Goal: Communication & Community: Answer question/provide support

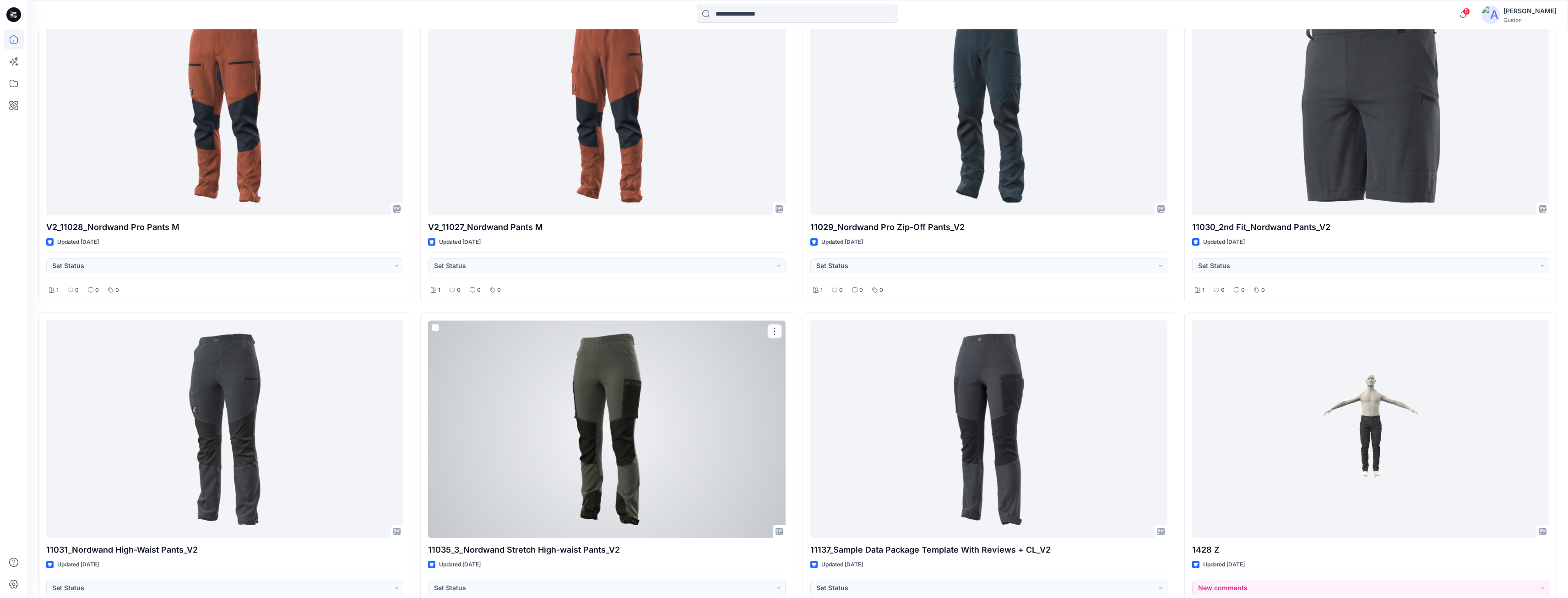
scroll to position [367, 0]
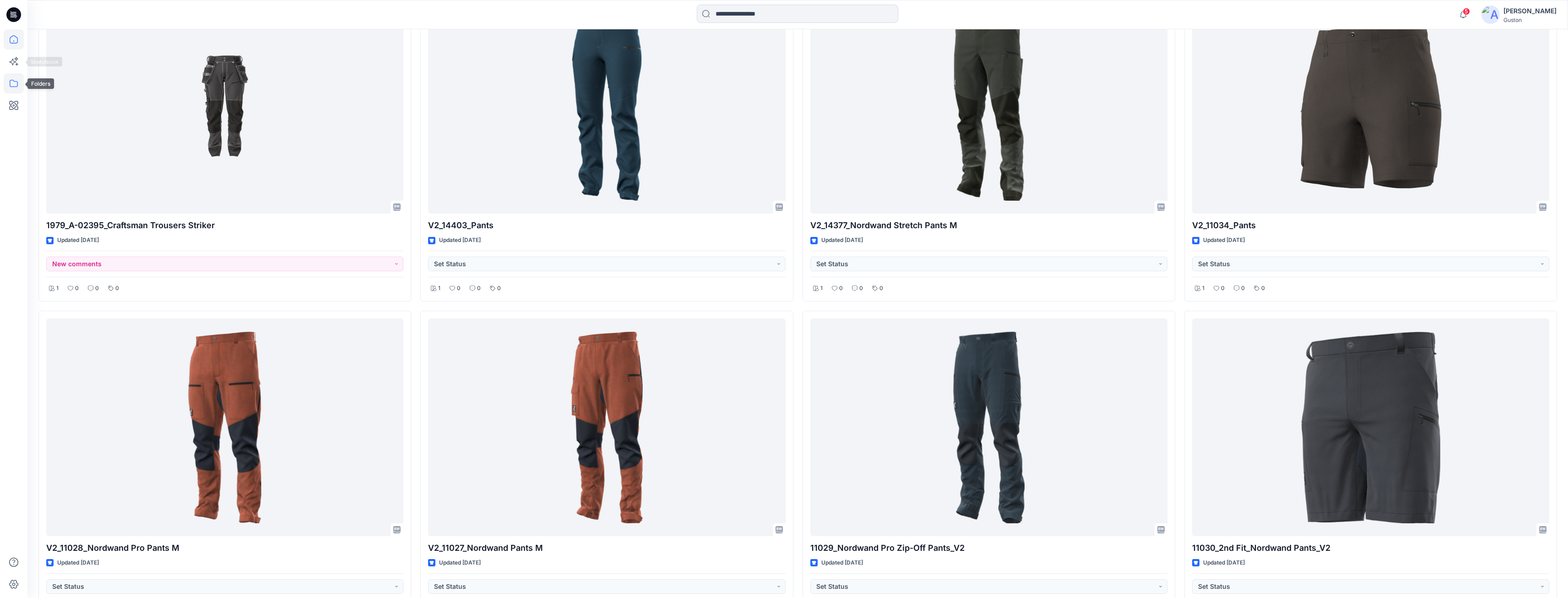
click at [6, 87] on icon at bounding box center [14, 83] width 20 height 20
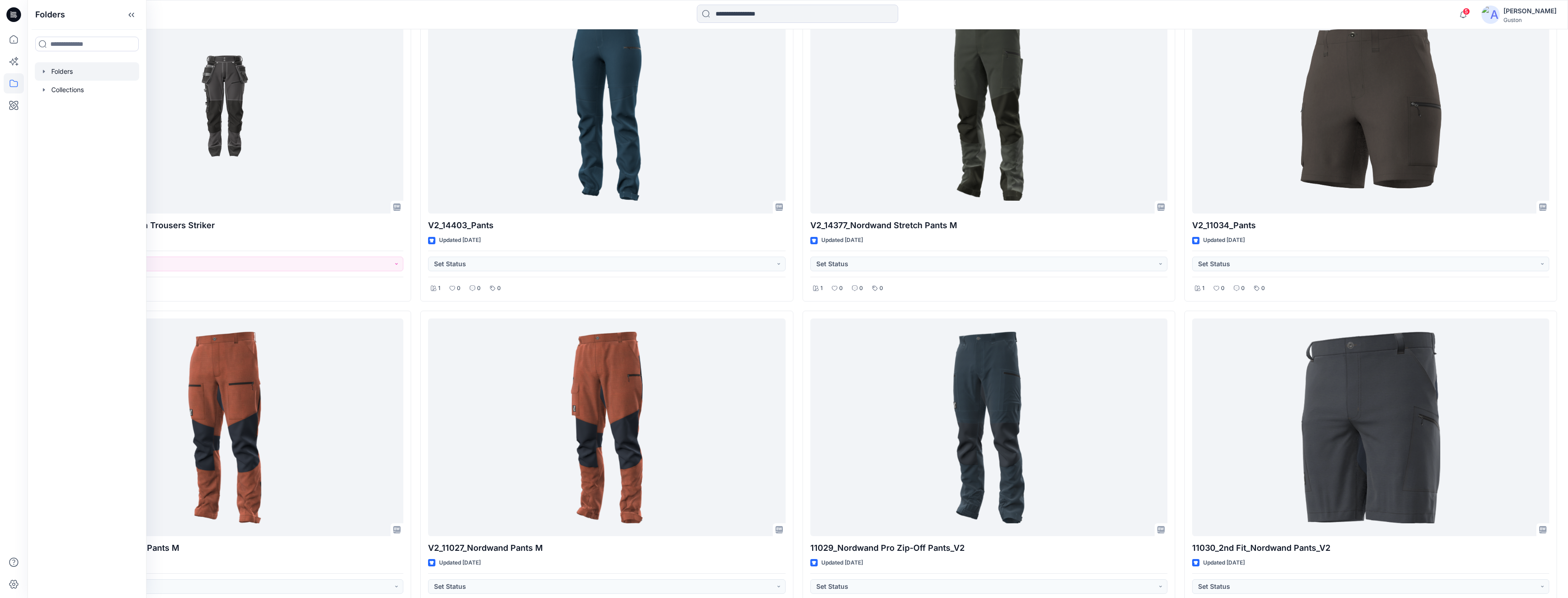
click at [61, 72] on div at bounding box center [87, 71] width 105 height 18
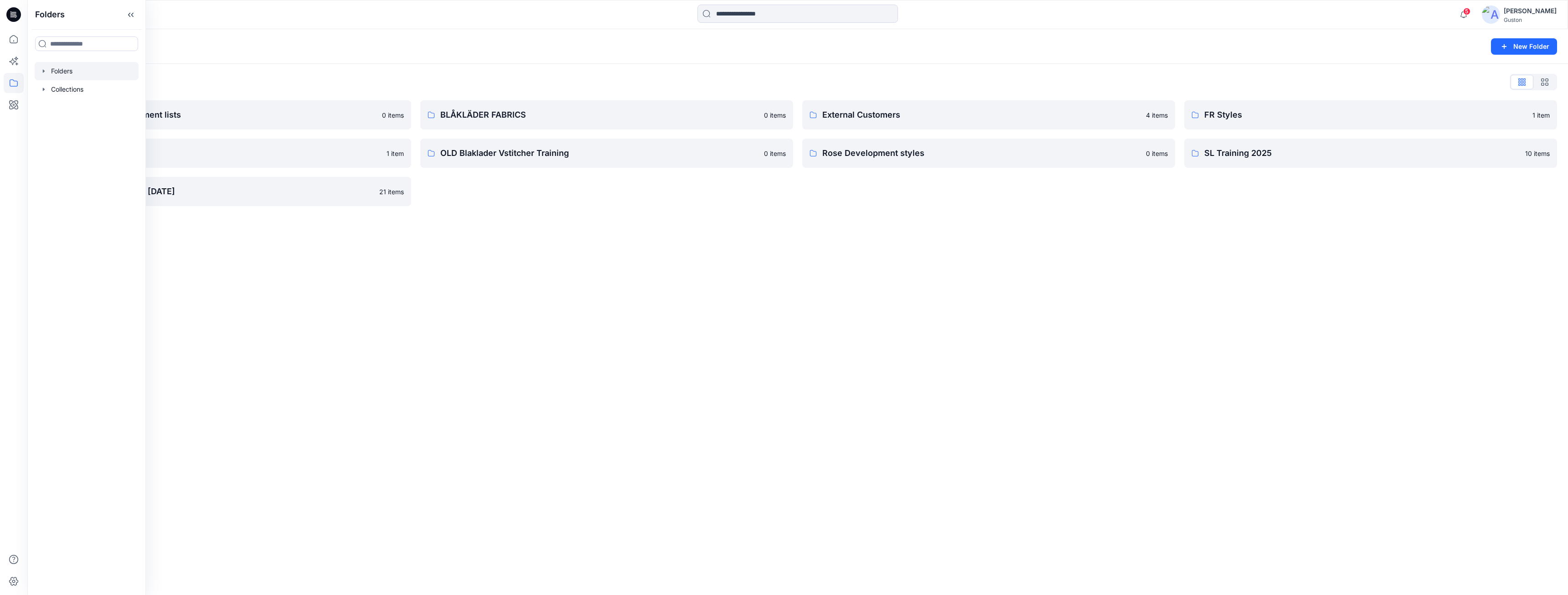
click at [511, 208] on div "Folders List Avatars and measurement lists 0 items OLD Blaklader trials 1 item …" at bounding box center [798, 140] width 1541 height 153
click at [174, 120] on p "Avatars and measurement lists" at bounding box center [217, 115] width 318 height 13
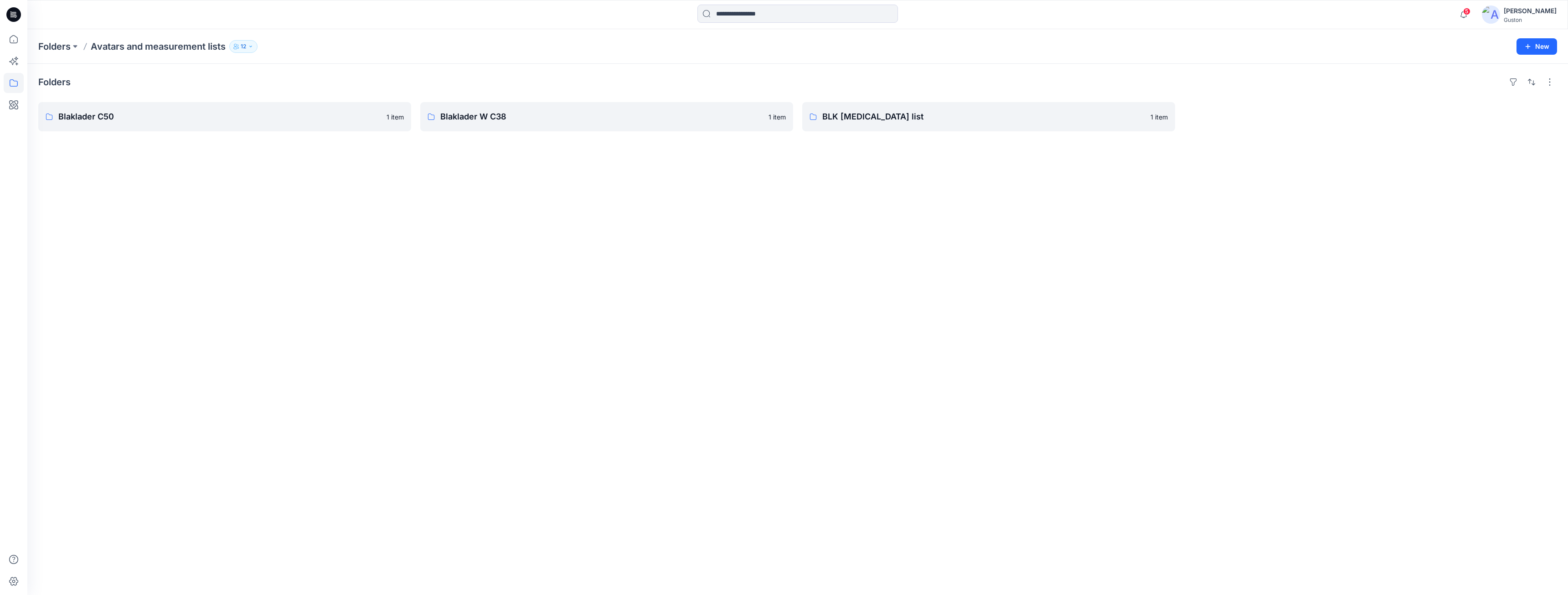
click at [641, 132] on div "Folders Blaklader C50 1 item Blaklader W C38 1 item BLK body measurement list 1…" at bounding box center [798, 329] width 1541 height 531
click at [622, 115] on p "Blaklader W C38" at bounding box center [606, 116] width 331 height 13
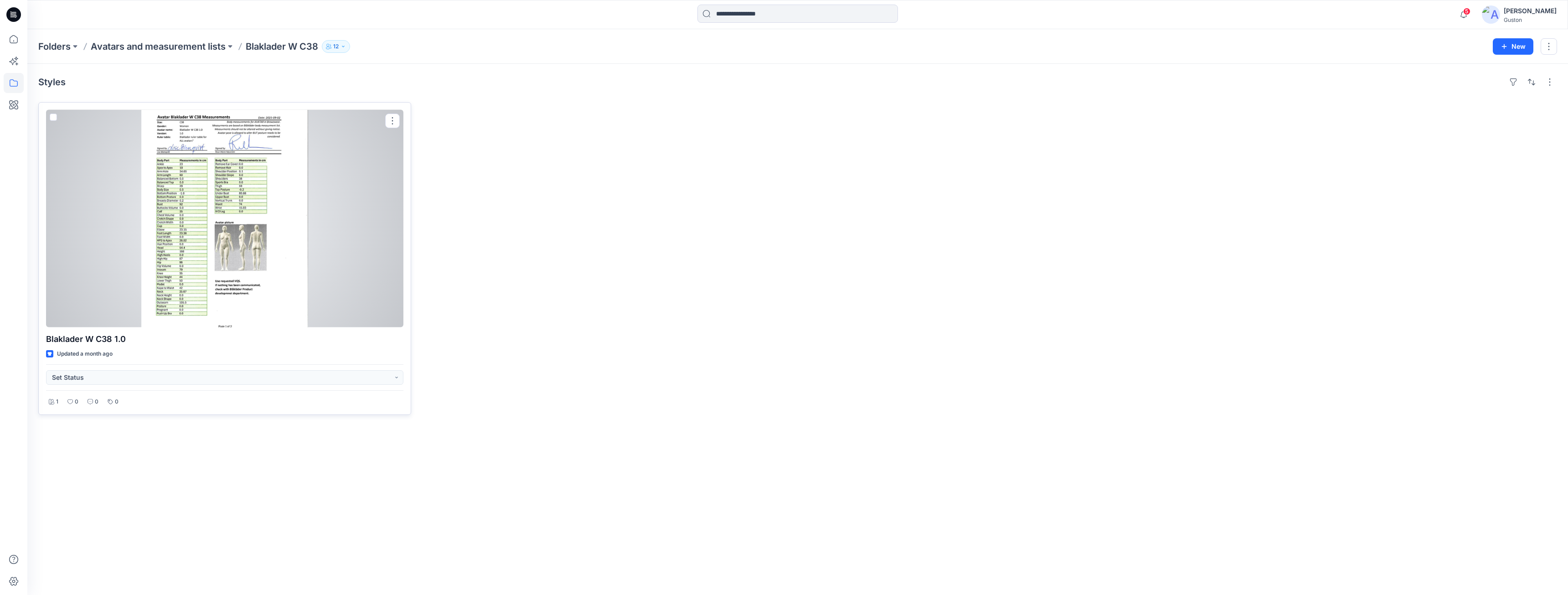
click at [327, 266] on div at bounding box center [224, 218] width 357 height 217
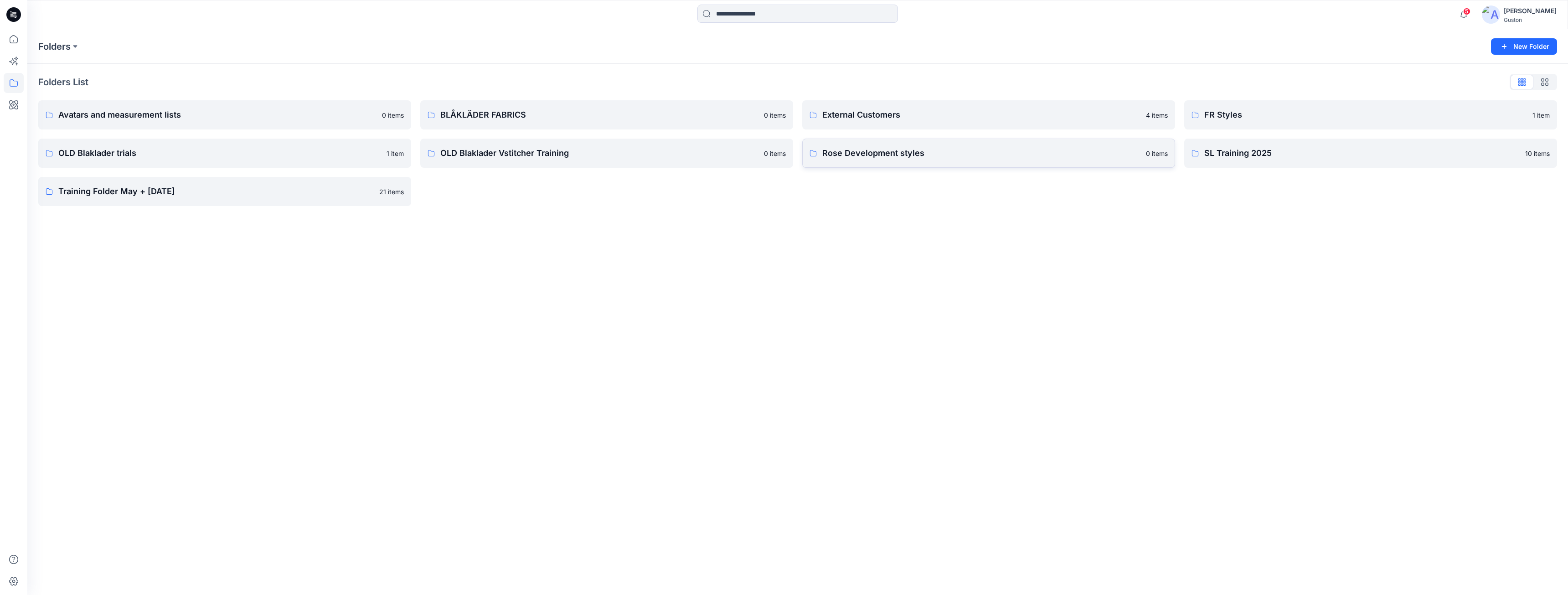
click at [838, 153] on p "Rose Development styles" at bounding box center [981, 153] width 318 height 13
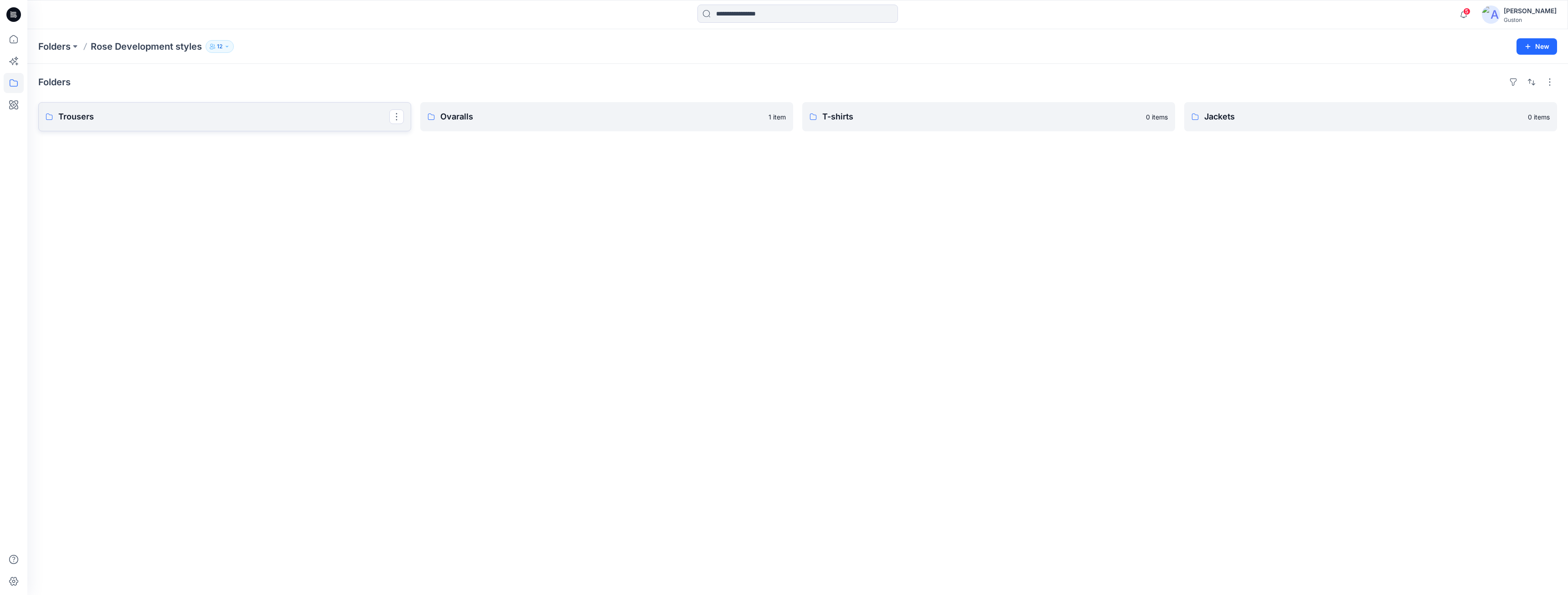
click at [247, 125] on link "Trousers" at bounding box center [225, 116] width 373 height 29
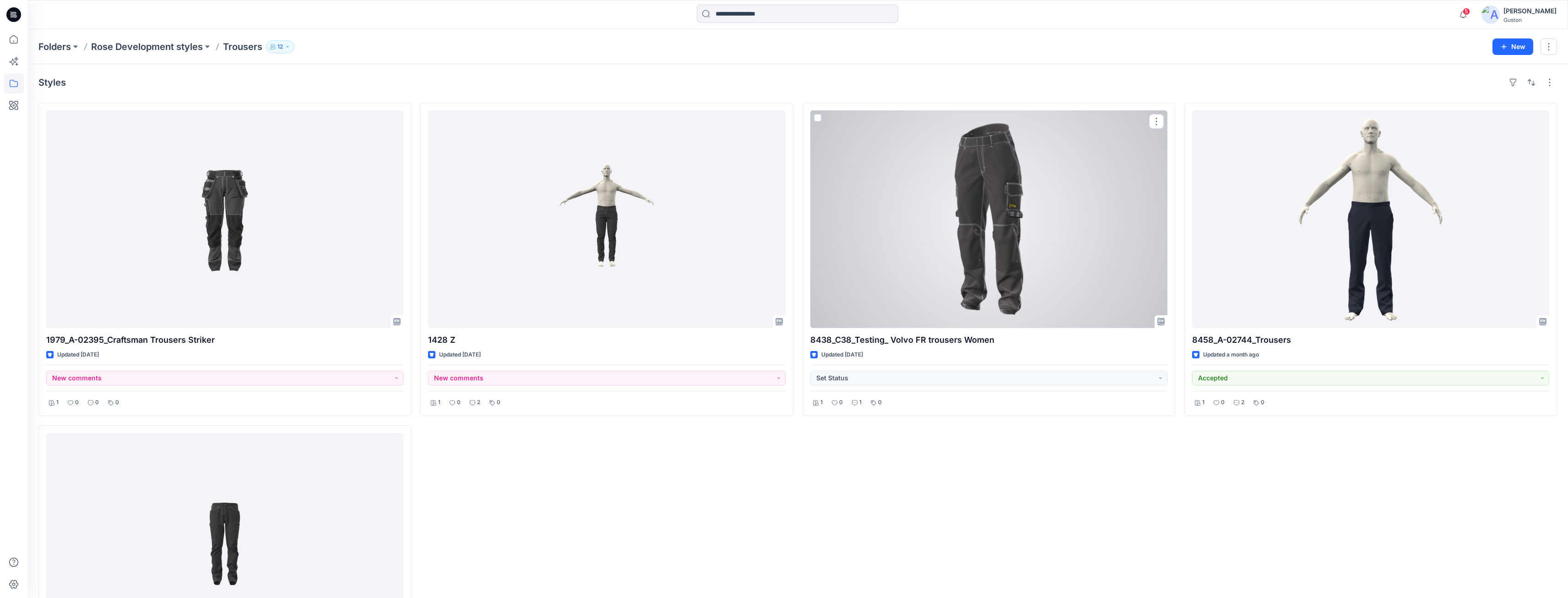
click at [897, 306] on div at bounding box center [988, 219] width 357 height 218
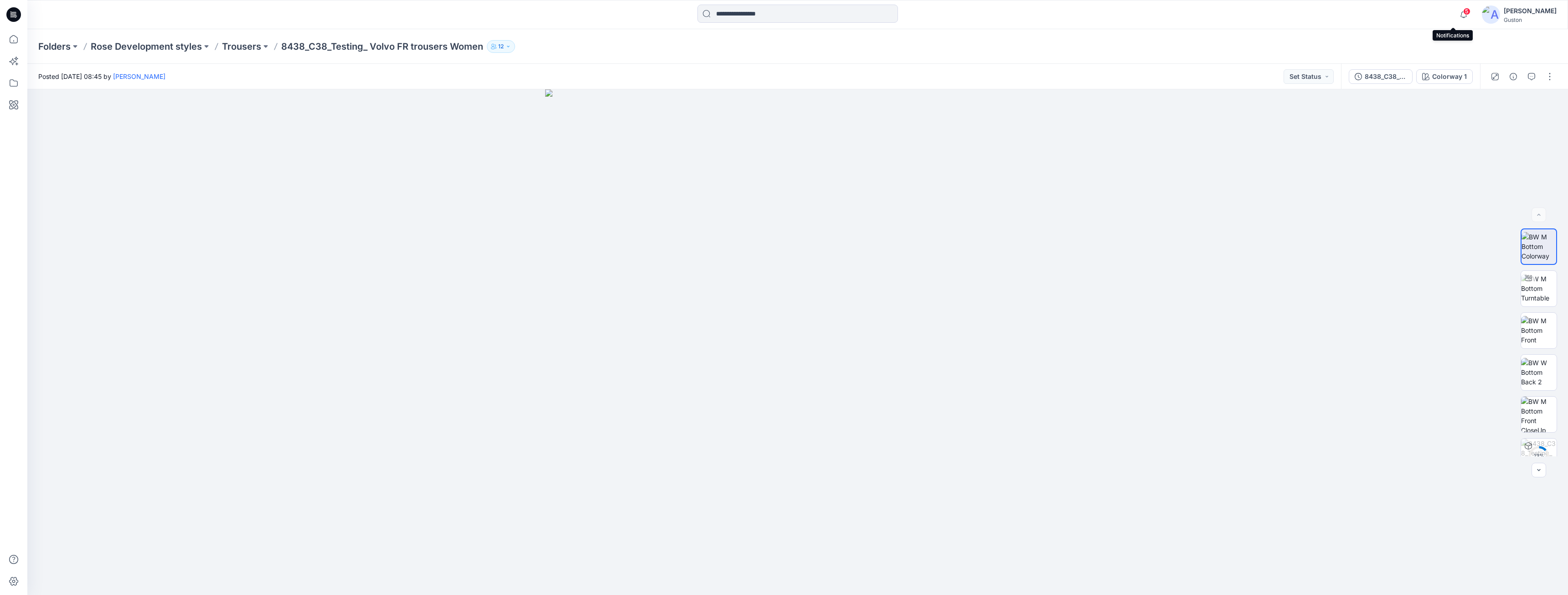
click at [1455, 13] on div "5" at bounding box center [1462, 9] width 14 height 8
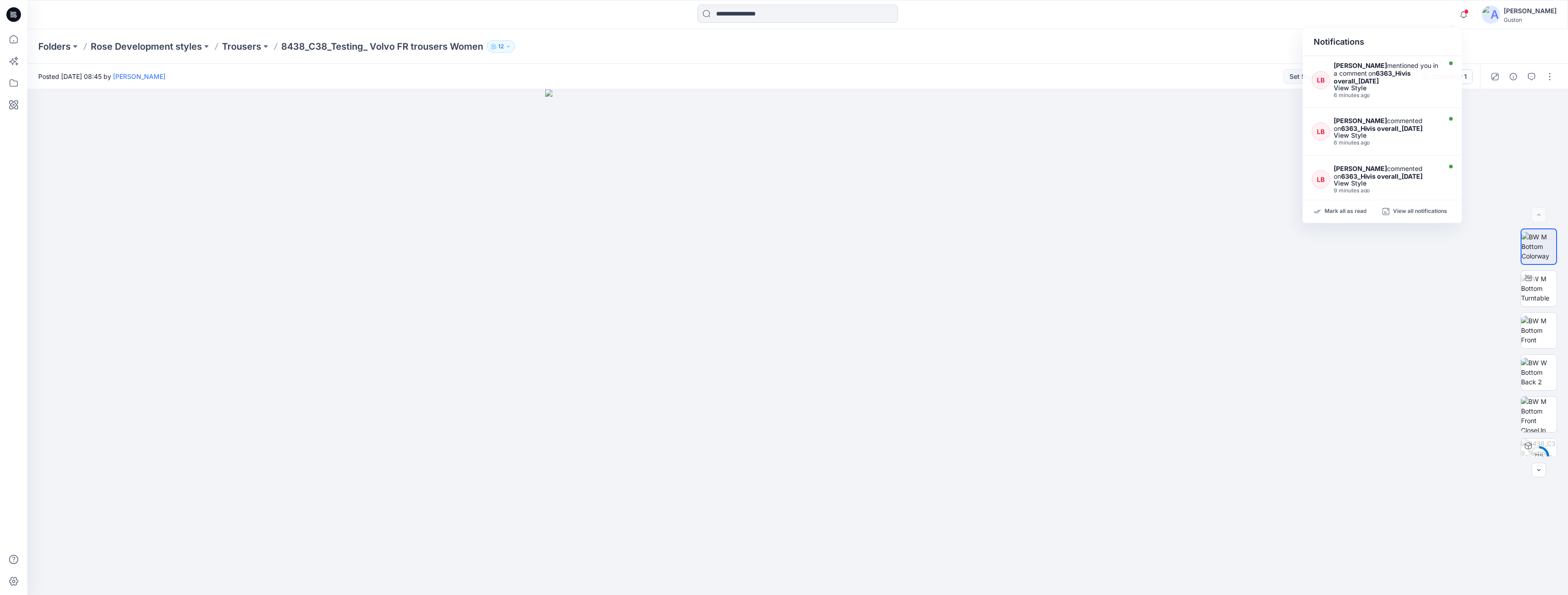
click at [1150, 85] on div "Posted Friday, September 19, 2025 08:45 by Tharindu Lakmal Perera Set Status" at bounding box center [684, 76] width 1314 height 25
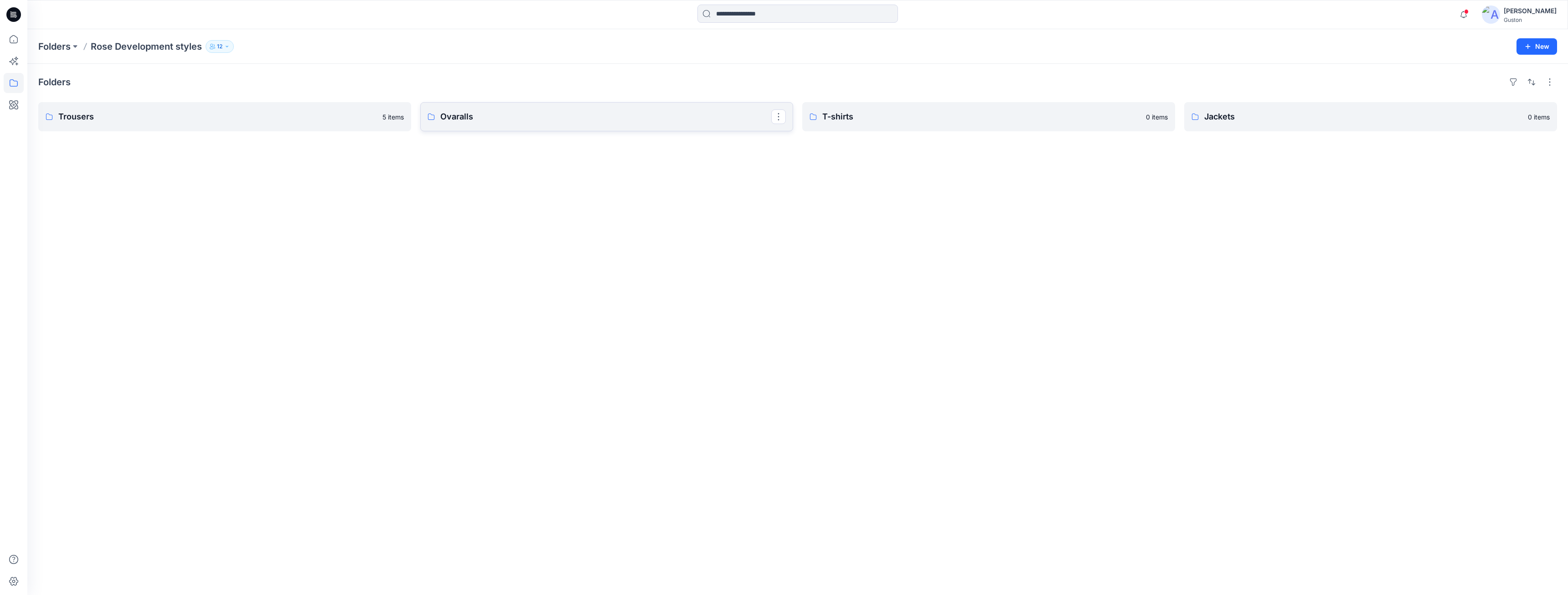
click at [494, 125] on link "Ovaralls" at bounding box center [607, 116] width 373 height 29
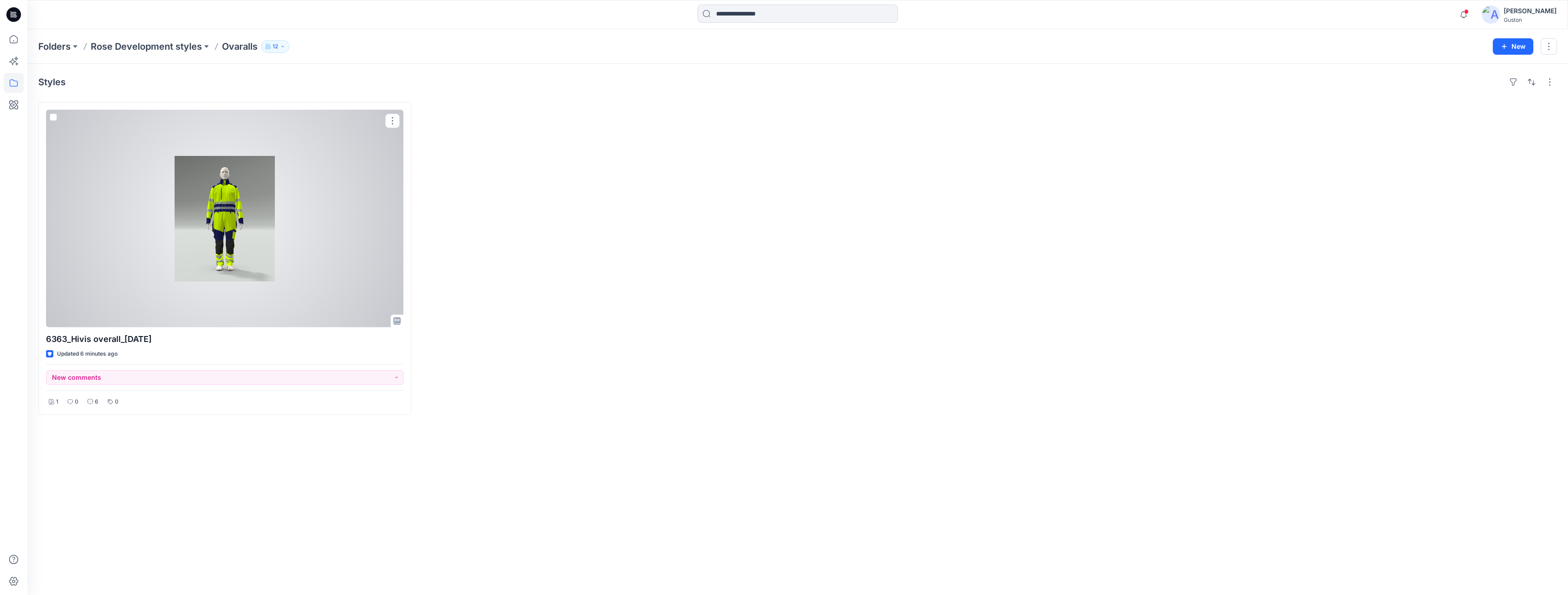
click at [255, 298] on div at bounding box center [224, 218] width 357 height 217
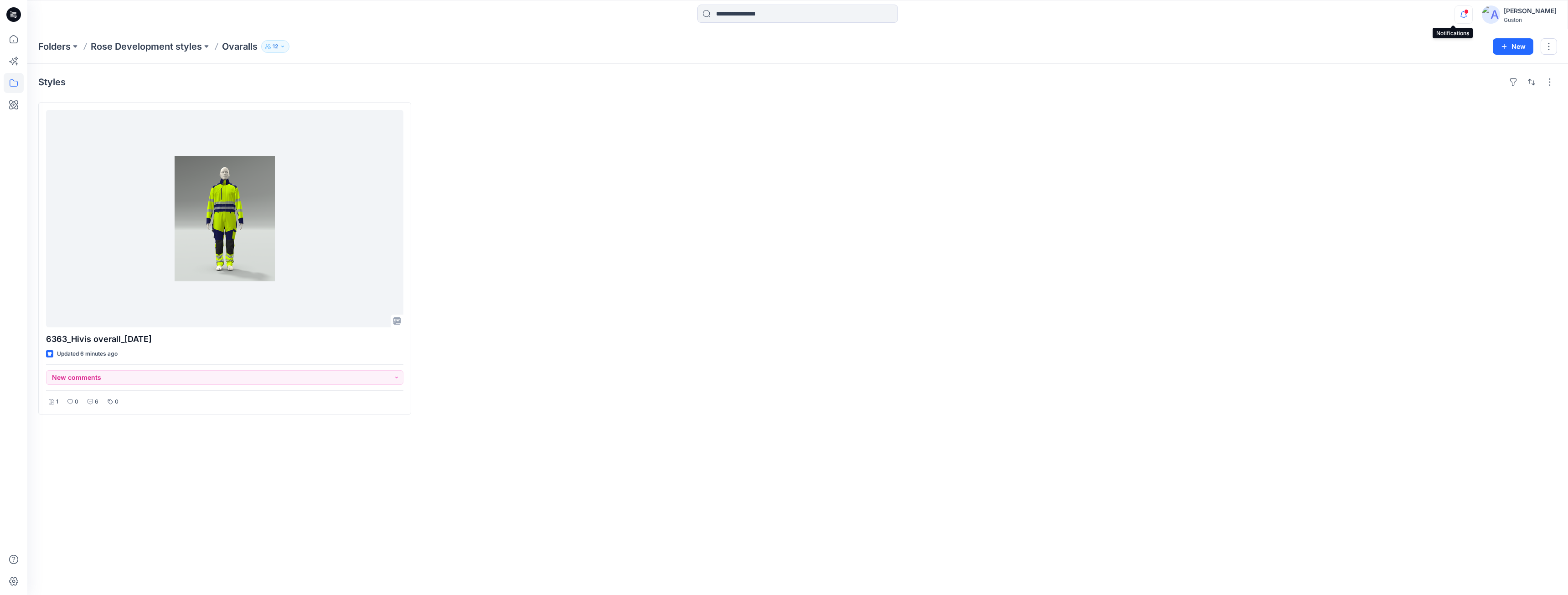
click at [1455, 13] on icon "button" at bounding box center [1464, 14] width 17 height 18
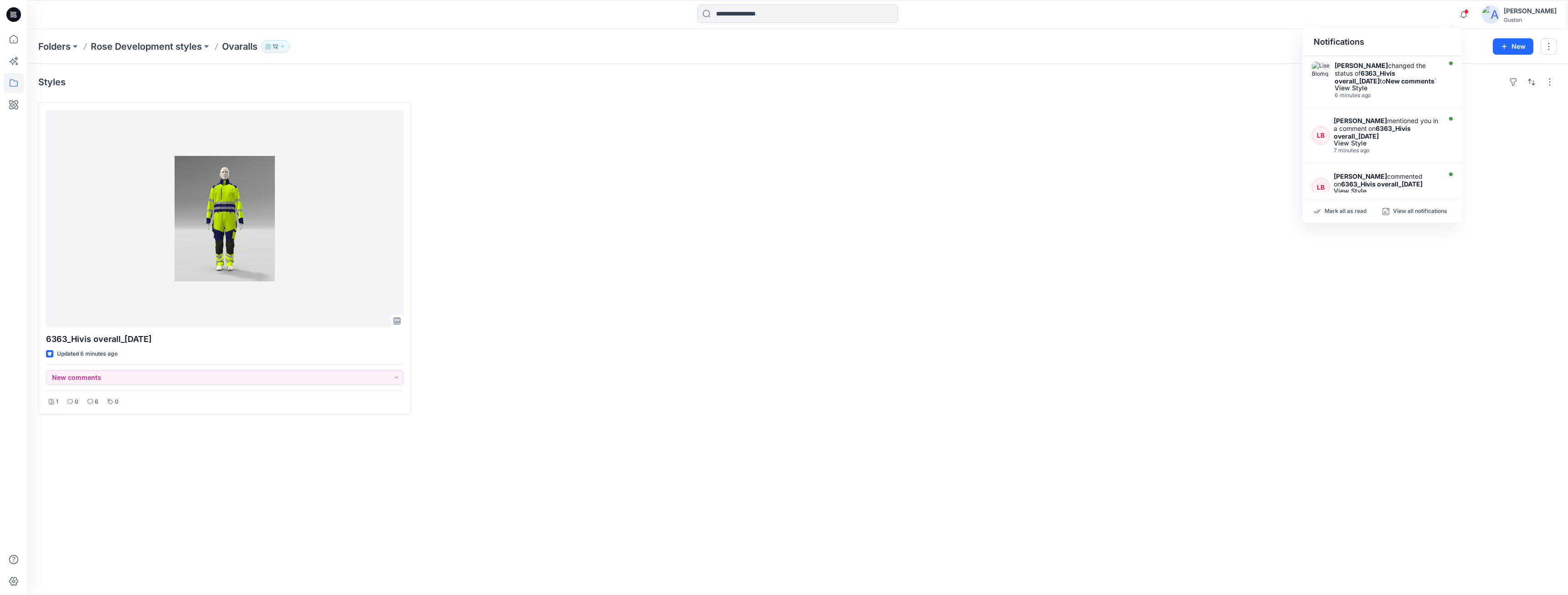
click at [1053, 245] on div at bounding box center [989, 258] width 373 height 313
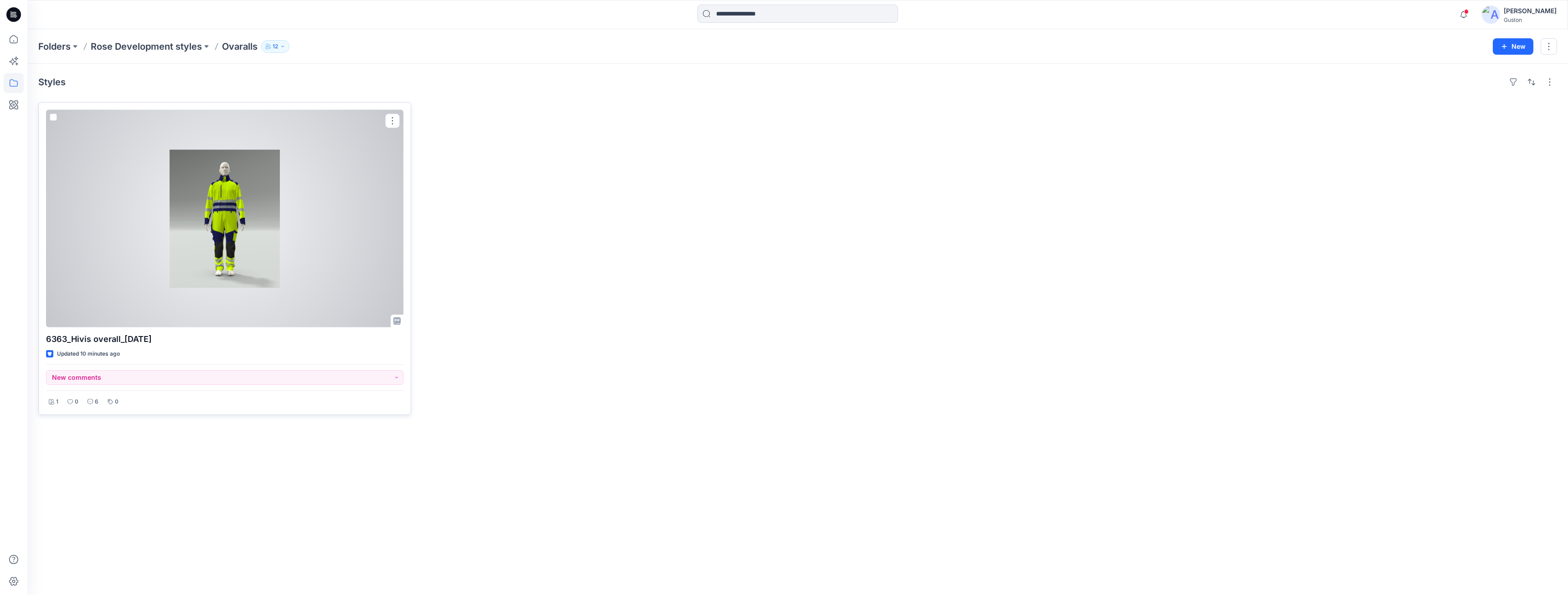
click at [195, 235] on div at bounding box center [224, 218] width 357 height 217
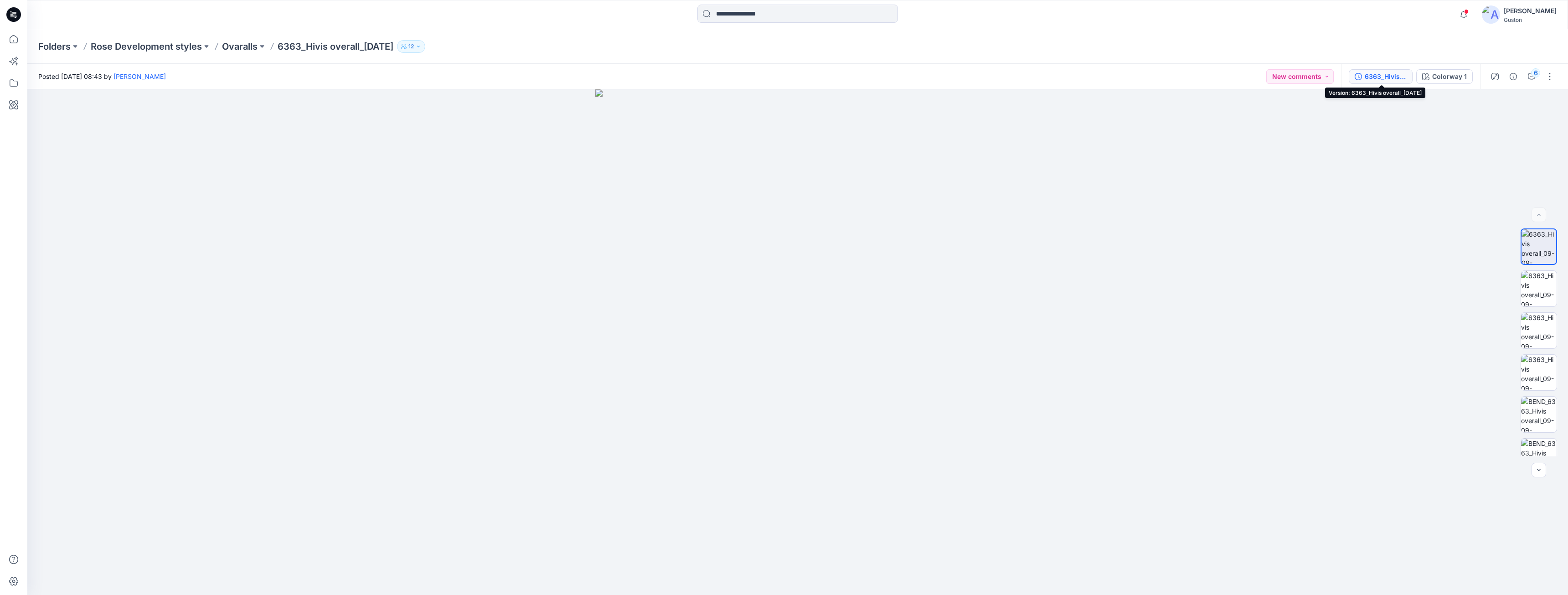
click at [1375, 69] on button "6363_Hivis overall_[DATE]" at bounding box center [1381, 76] width 64 height 14
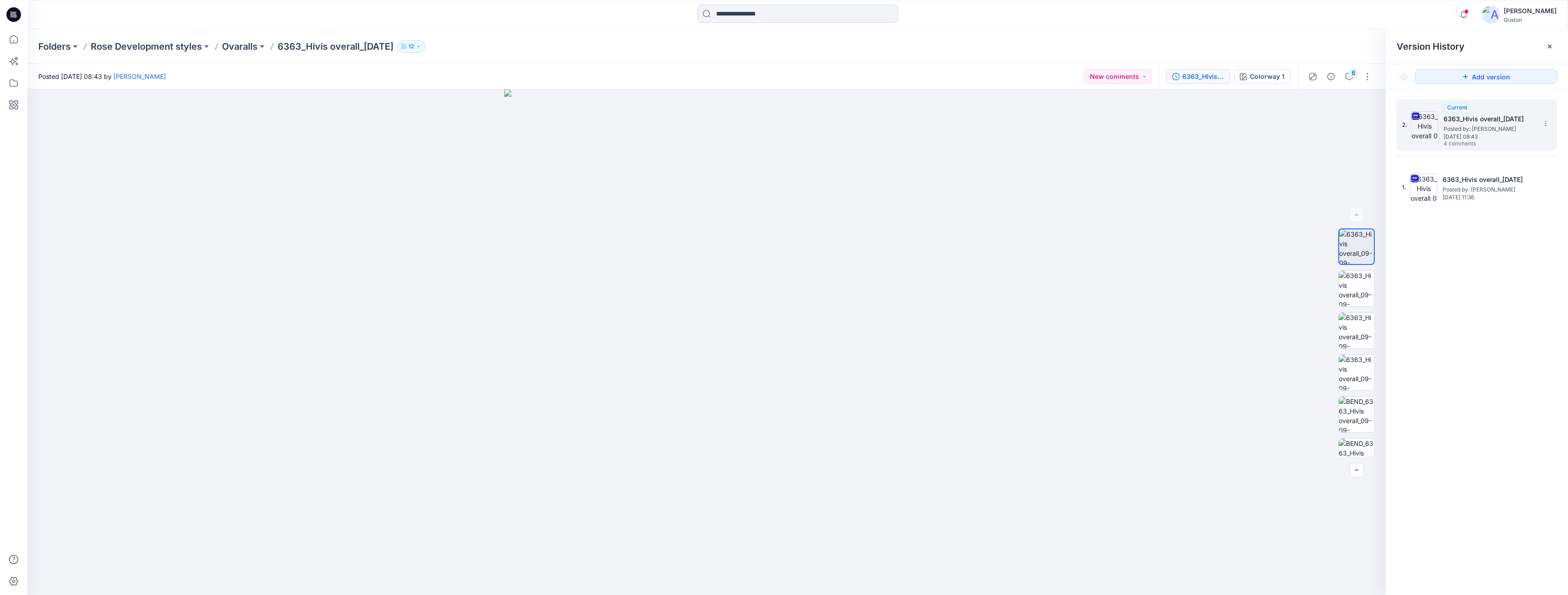
click at [1483, 140] on span "[DATE] 08:43" at bounding box center [1489, 137] width 91 height 6
click at [1488, 138] on span "[DATE] 08:43" at bounding box center [1489, 137] width 91 height 6
click at [1353, 79] on button "6" at bounding box center [1349, 76] width 14 height 14
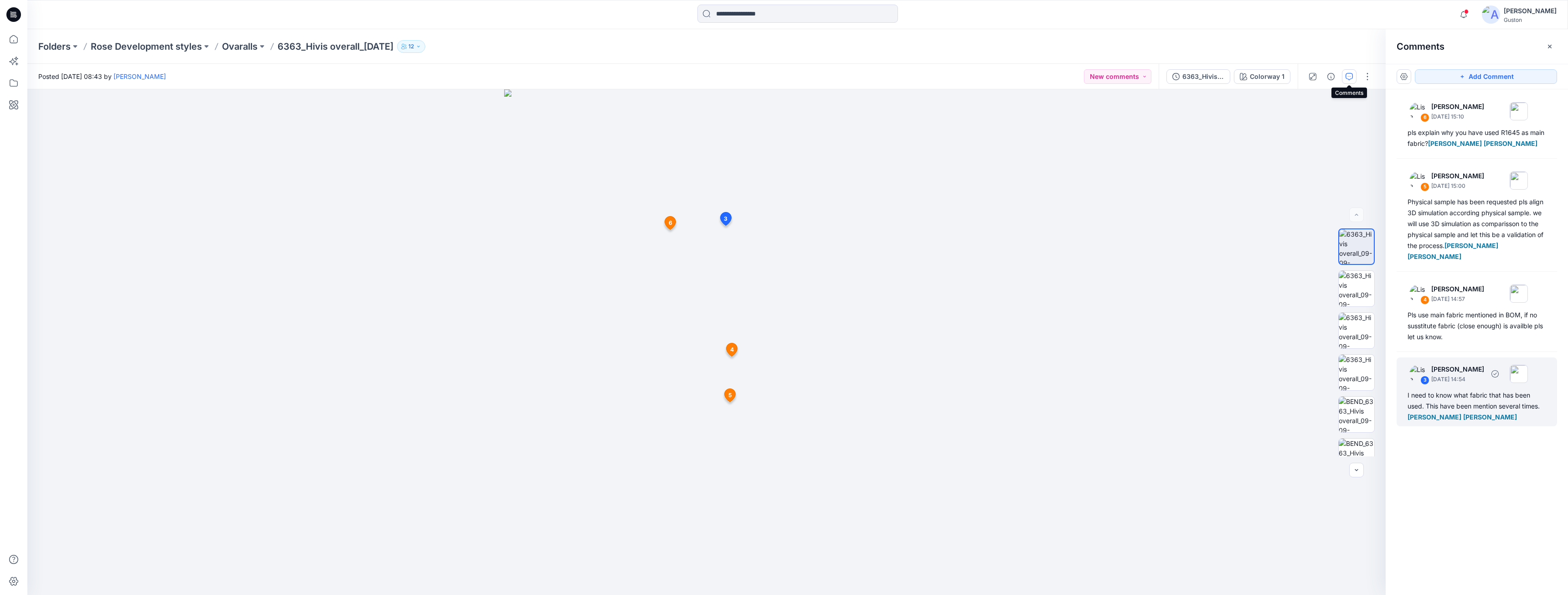
click at [1437, 421] on div "I need to know what fabric that has been used. This have been mention several t…" at bounding box center [1477, 405] width 138 height 32
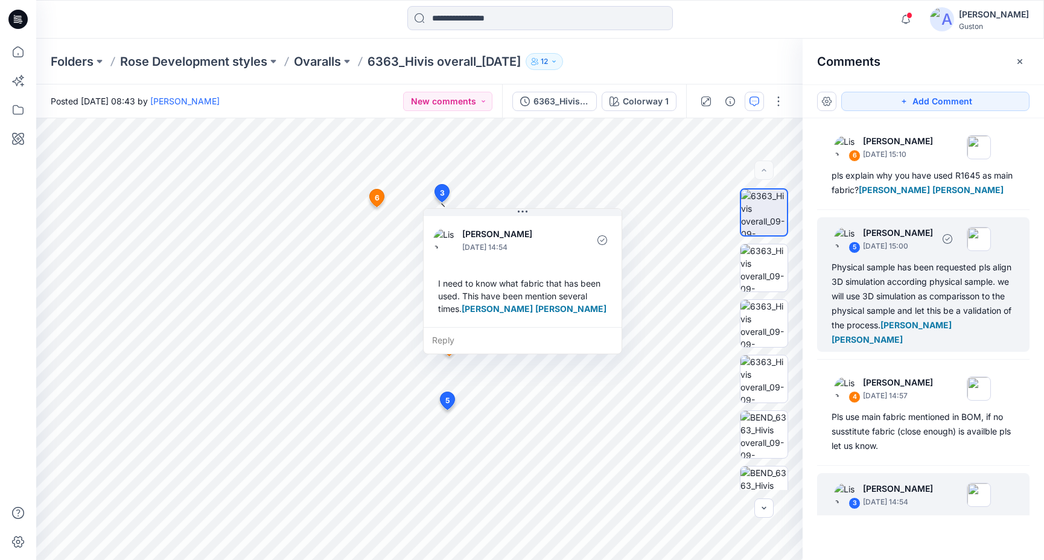
click at [908, 327] on div "Physical sample has been requested pls align 3D simulation according physical s…" at bounding box center [923, 303] width 183 height 87
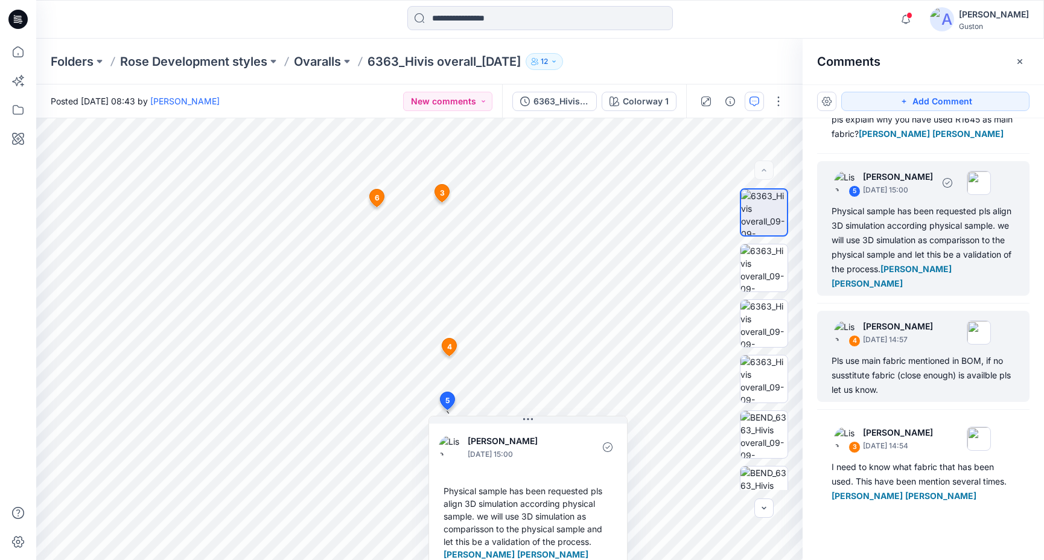
scroll to position [85, 0]
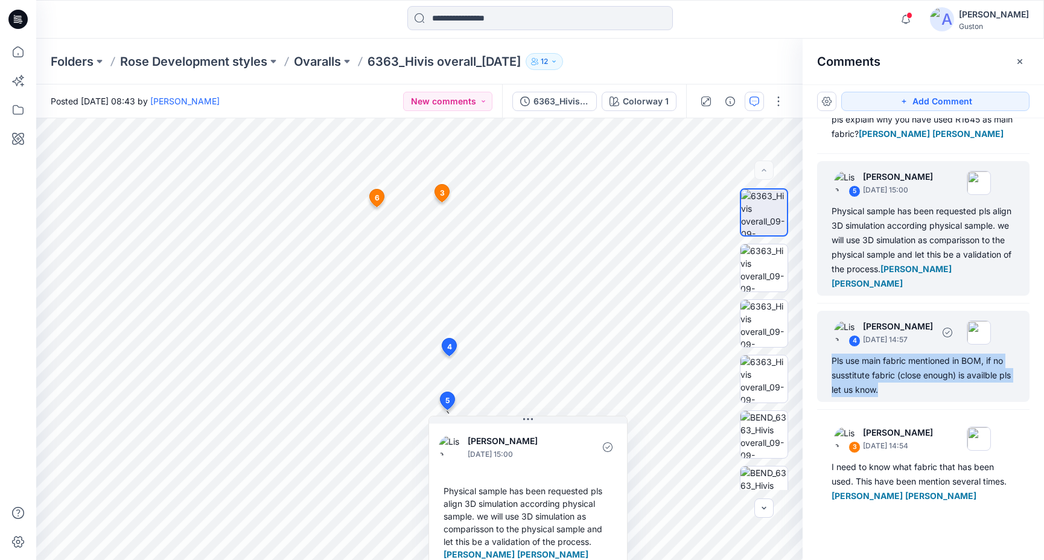
drag, startPoint x: 892, startPoint y: 378, endPoint x: 831, endPoint y: 345, distance: 69.1
click at [831, 345] on div "4 Lise Blomqvist October 14, 2025 14:57 Pls use main fabric mentioned in BOM, i…" at bounding box center [923, 356] width 212 height 91
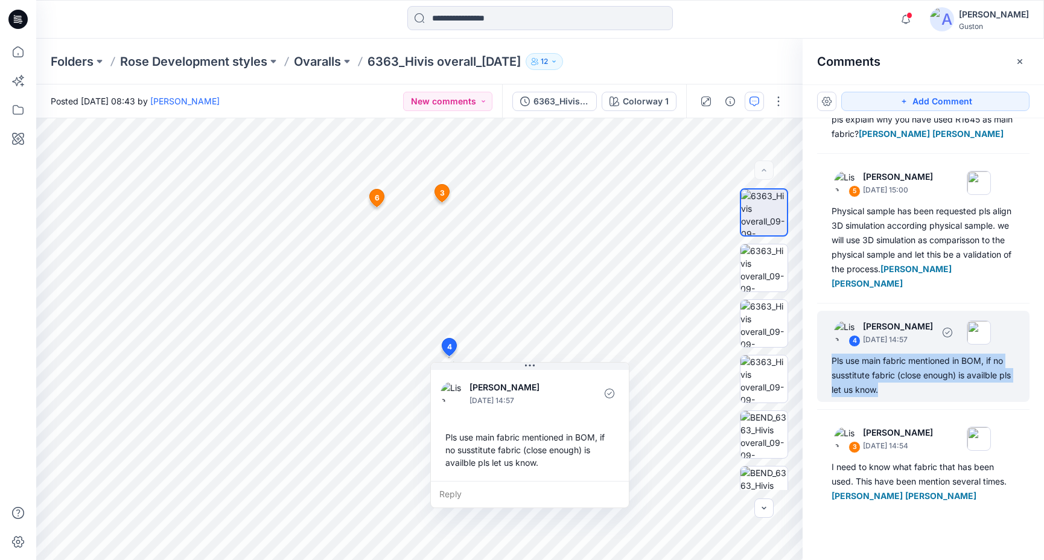
copy div "Pls use main fabric mentioned in BOM, if no susstitute fabric (close enough) is…"
click at [957, 399] on div "6 Lise Blomqvist October 14, 2025 15:10 pls explain why you have used R1645 as …" at bounding box center [923, 316] width 241 height 397
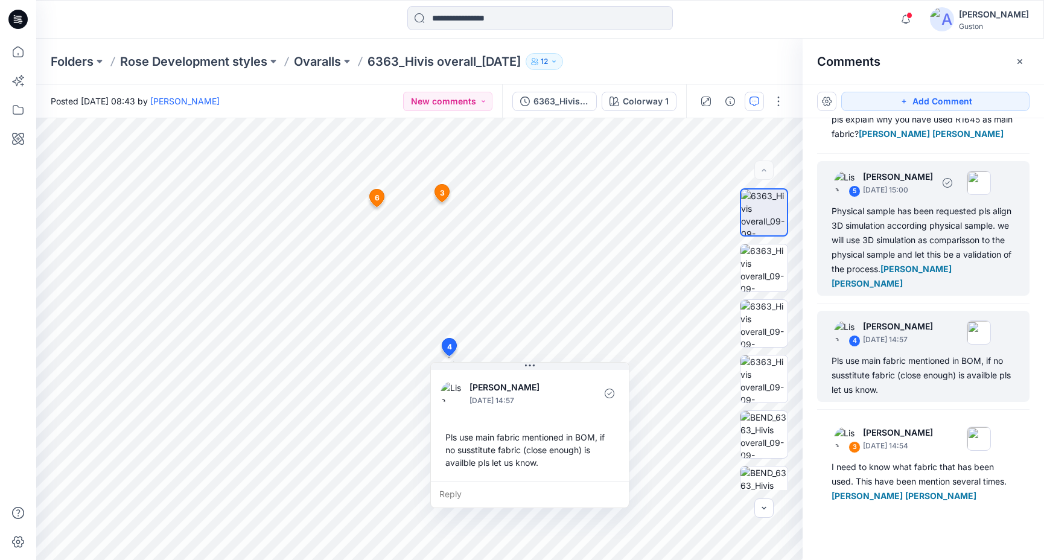
click at [923, 239] on div "Physical sample has been requested pls align 3D simulation according physical s…" at bounding box center [923, 247] width 183 height 87
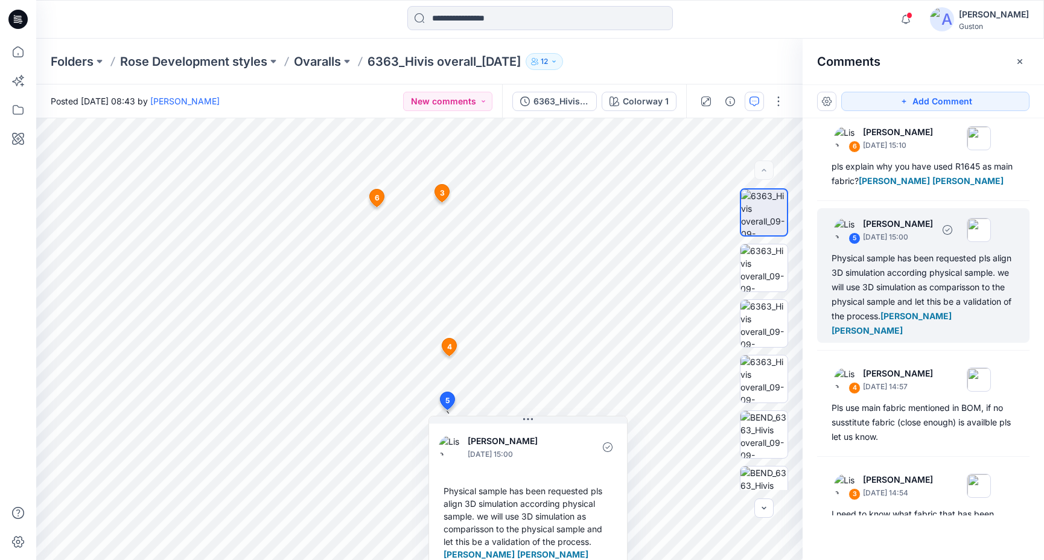
scroll to position [0, 0]
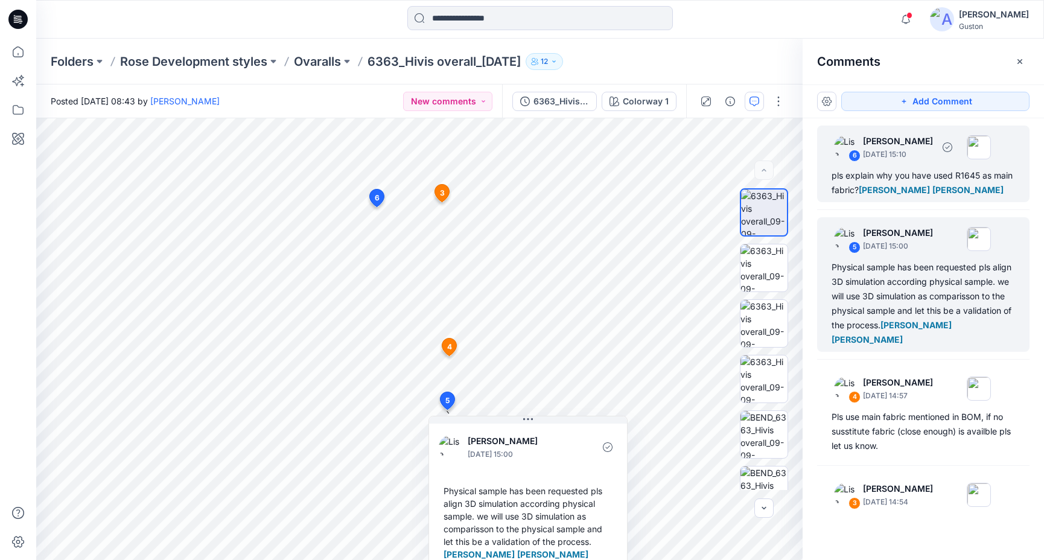
click at [913, 178] on div "pls explain why you have used R1645 as main fabric? Tharindu Lakmal Perera Kavi…" at bounding box center [923, 182] width 183 height 29
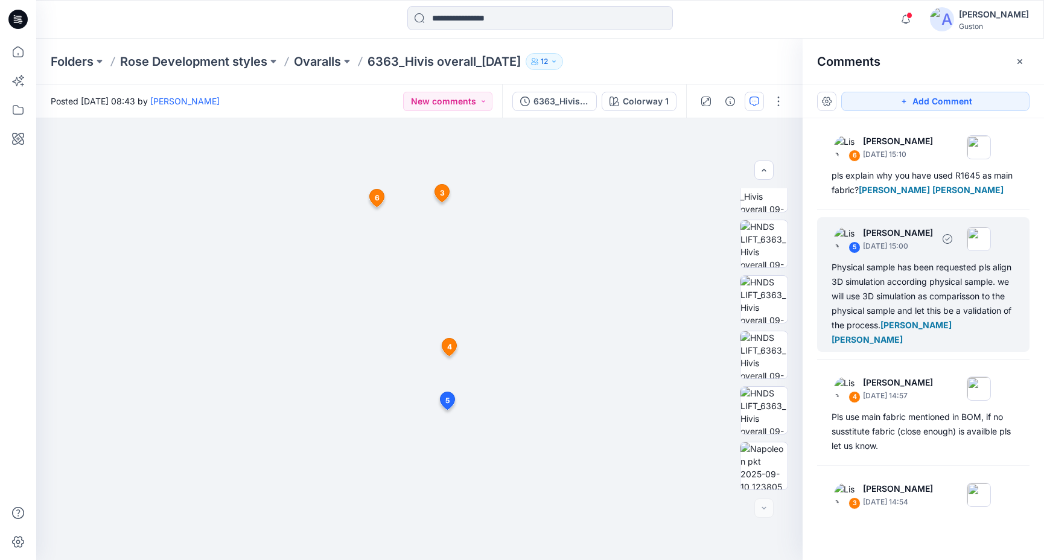
click at [930, 327] on div "Physical sample has been requested pls align 3D simulation according physical s…" at bounding box center [923, 303] width 183 height 87
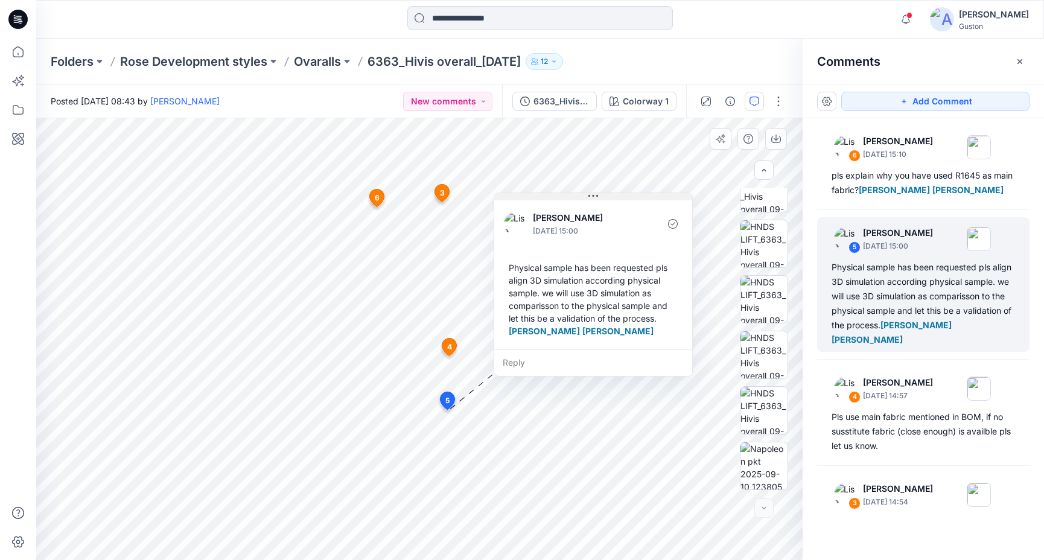
drag, startPoint x: 553, startPoint y: 419, endPoint x: 619, endPoint y: 196, distance: 232.6
click at [619, 196] on button at bounding box center [593, 196] width 198 height 7
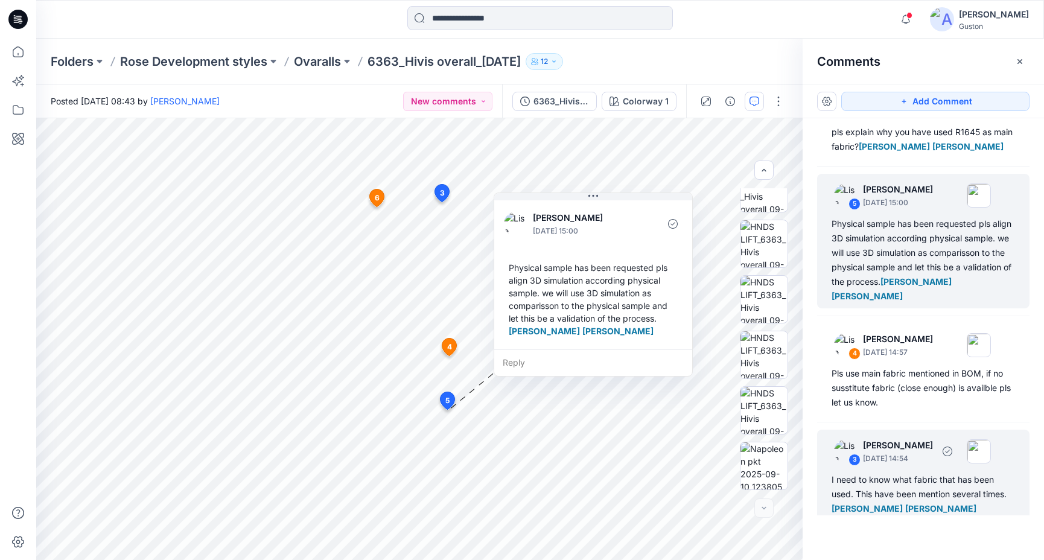
scroll to position [85, 0]
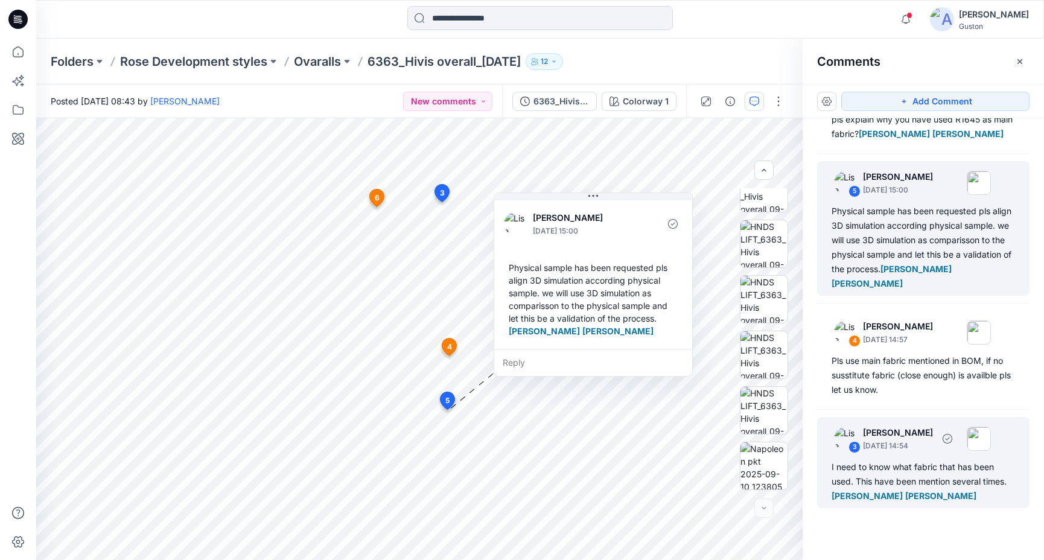
click at [914, 460] on div "I need to know what fabric that has been used. This have been mention several t…" at bounding box center [923, 481] width 183 height 43
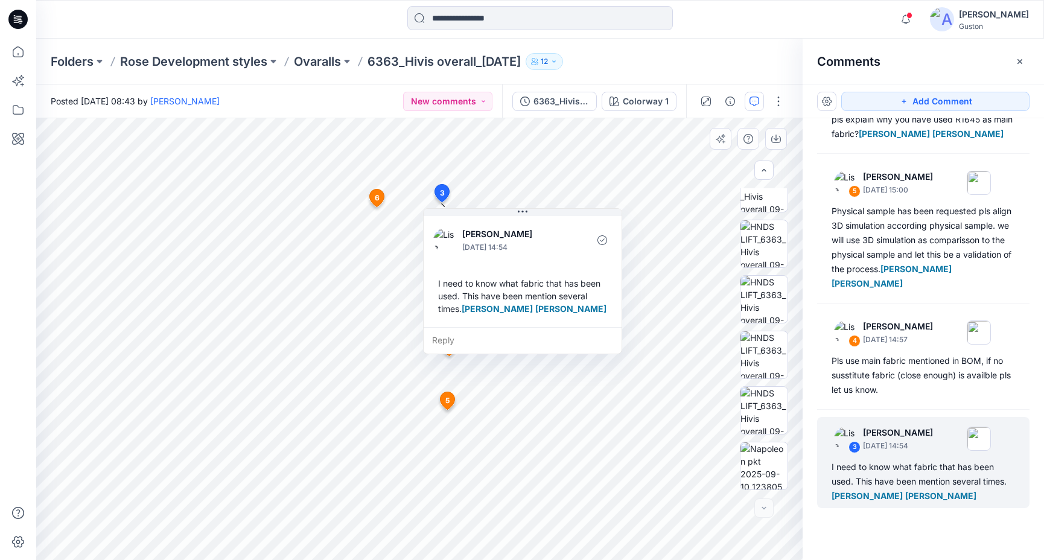
click at [525, 351] on div "Reply" at bounding box center [523, 340] width 198 height 27
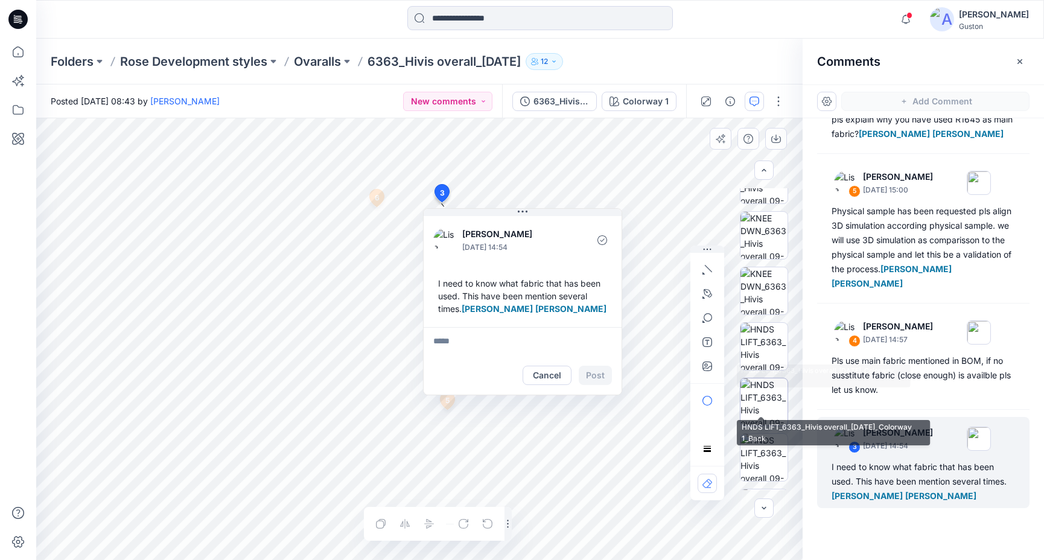
scroll to position [543, 0]
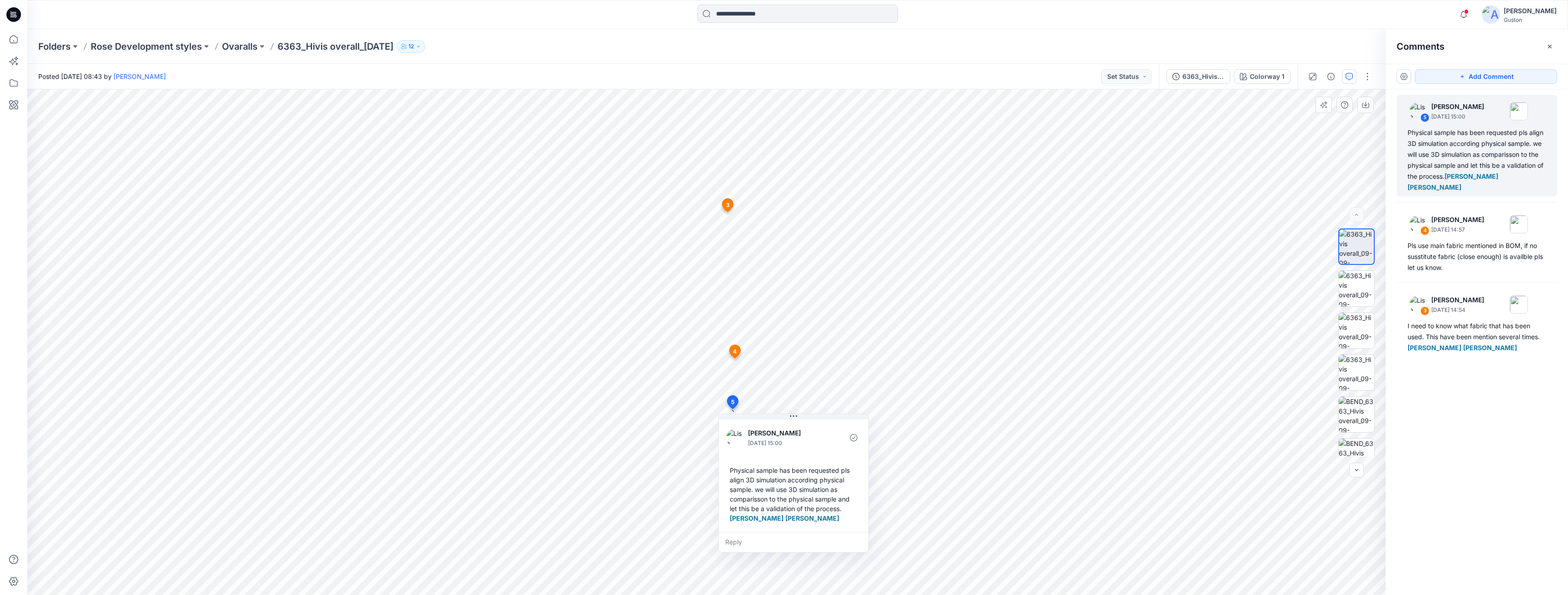
click at [808, 510] on div "Physical sample has been requested pls align 3D simulation according physical s…" at bounding box center [794, 494] width 135 height 65
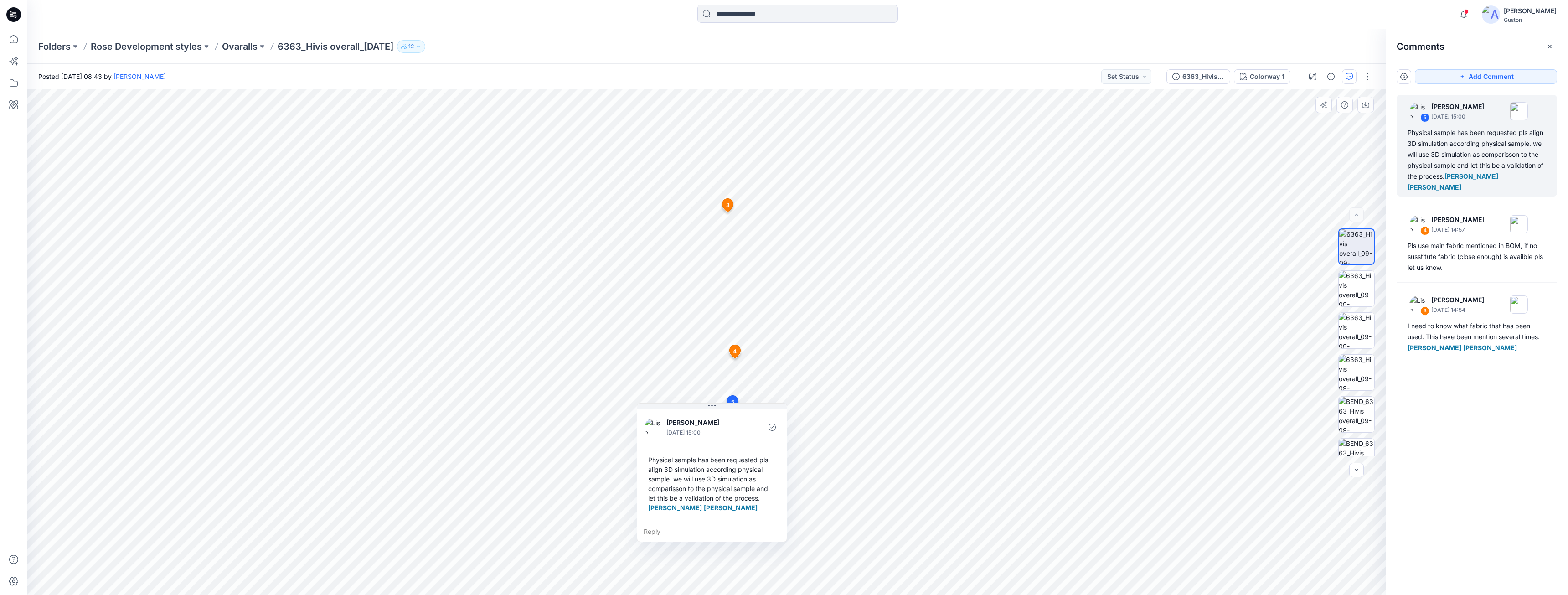
drag, startPoint x: 842, startPoint y: 509, endPoint x: 761, endPoint y: 498, distance: 81.7
click at [761, 498] on div "Physical sample has been requested pls align 3D simulation according physical s…" at bounding box center [711, 484] width 135 height 65
click at [648, 458] on div "Physical sample has been requested pls align 3D simulation according physical s…" at bounding box center [712, 484] width 135 height 65
click at [650, 458] on div "Physical sample has been requested pls align 3D simulation according physical s…" at bounding box center [712, 484] width 135 height 65
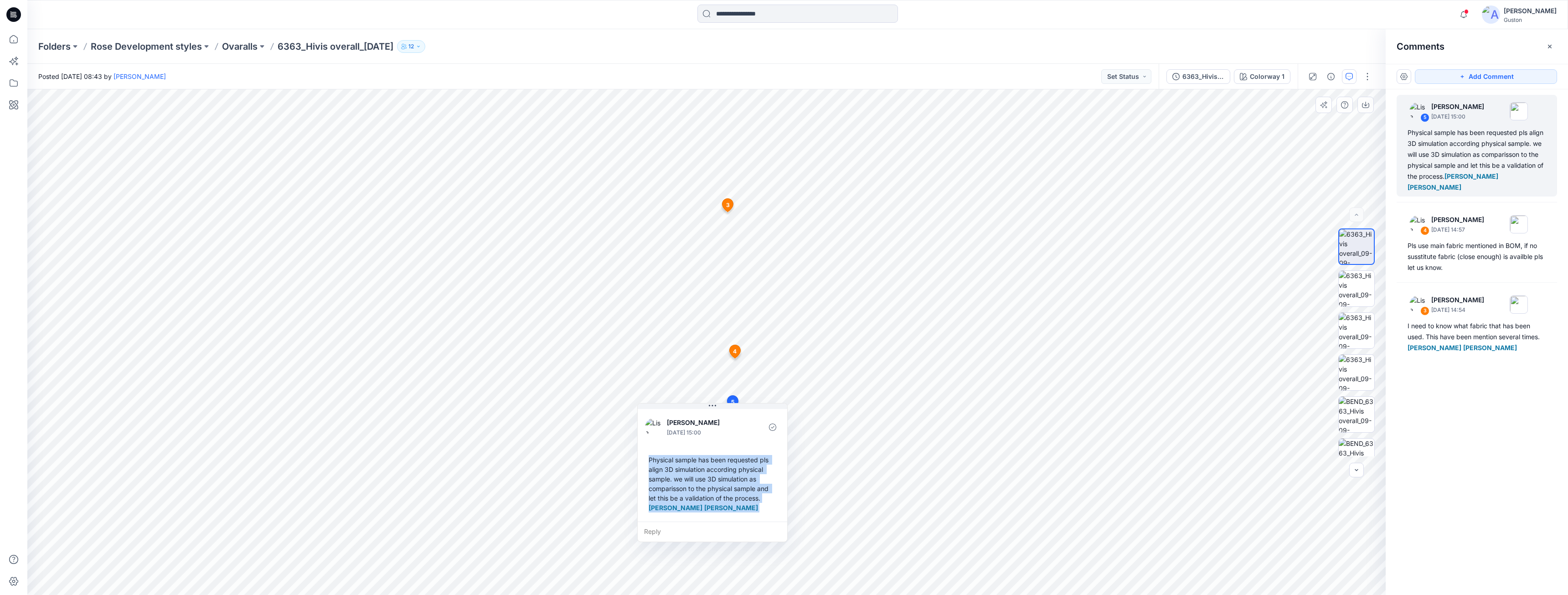
copy div "Physical sample has been requested pls align 3D simulation according physical s…"
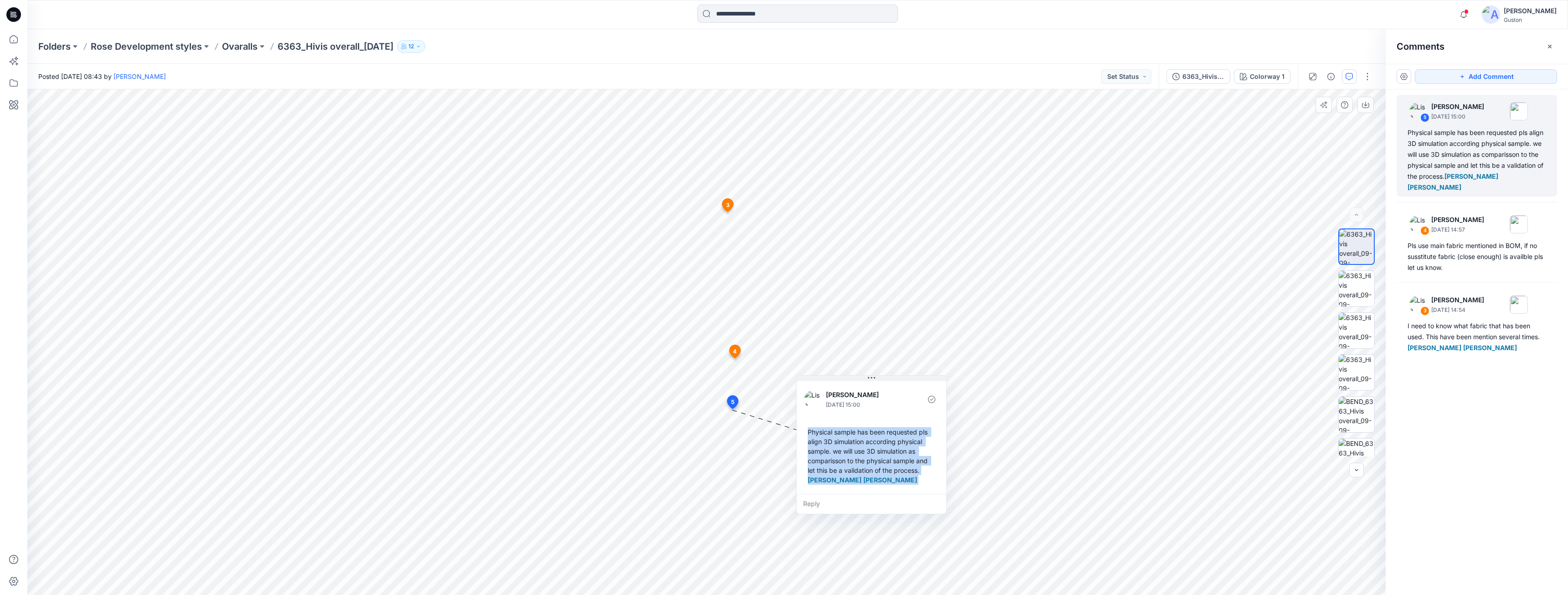
drag, startPoint x: 723, startPoint y: 408, endPoint x: 881, endPoint y: 375, distance: 161.4
click at [882, 375] on button at bounding box center [872, 378] width 150 height 5
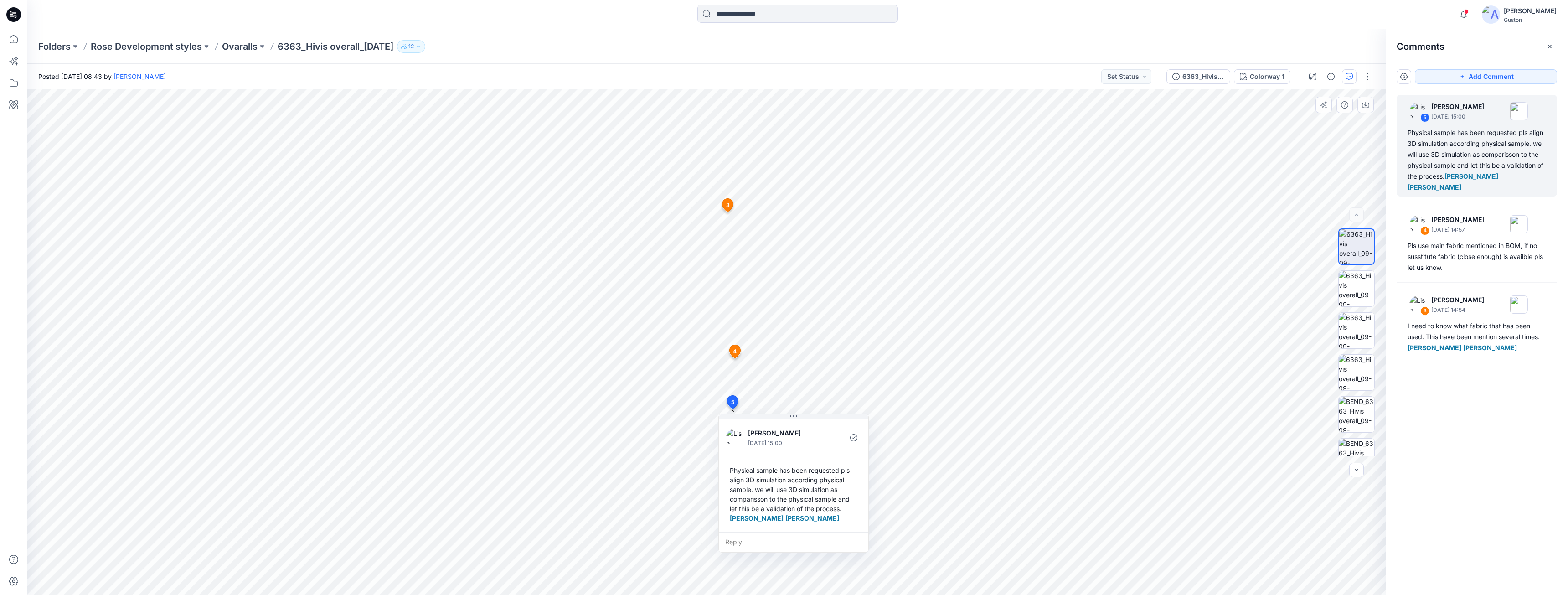
click at [823, 507] on div "Physical sample has been requested pls align 3D simulation according physical s…" at bounding box center [794, 494] width 135 height 65
click at [823, 507] on div "Physical sample has been requested pls align 3D simulation according physical s…" at bounding box center [794, 494] width 135 height 65
click at [823, 507] on div "Physical sample has been requested pls align 3D simulation according physical s…" at bounding box center [794, 494] width 135 height 65
copy div "Physical sample has been requested pls align 3D simulation according physical s…"
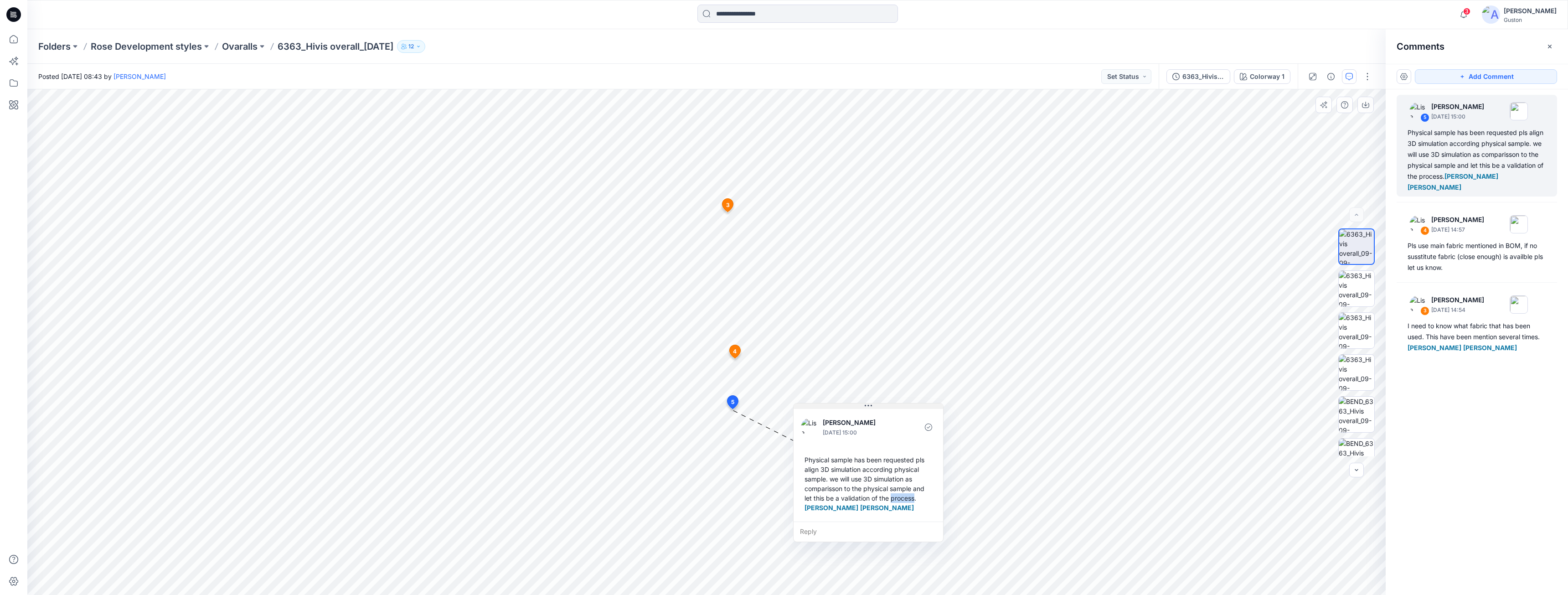
drag, startPoint x: 805, startPoint y: 417, endPoint x: 880, endPoint y: 406, distance: 75.8
click at [880, 406] on button at bounding box center [869, 405] width 150 height 5
click at [890, 516] on div "Physical sample has been requested pls align 3D simulation according physical s…" at bounding box center [869, 484] width 135 height 65
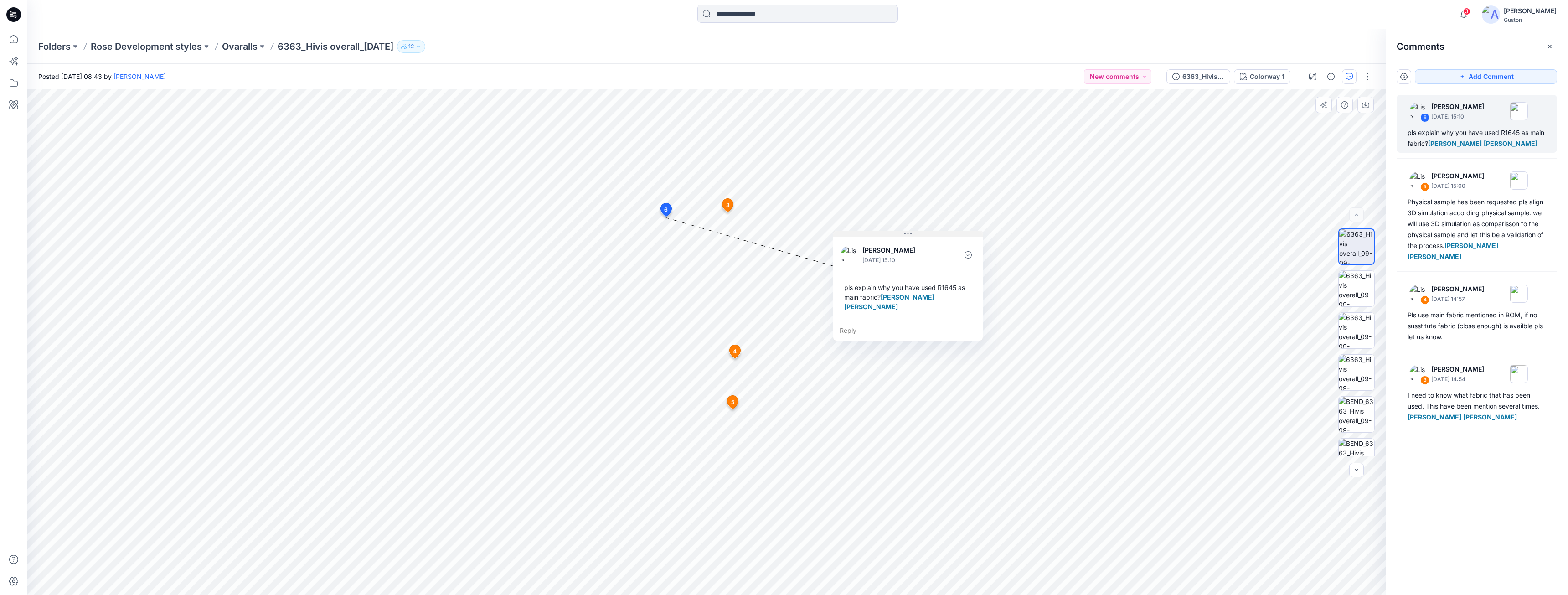
drag, startPoint x: 824, startPoint y: 251, endPoint x: 925, endPoint y: 235, distance: 102.3
click at [925, 235] on button at bounding box center [908, 233] width 150 height 5
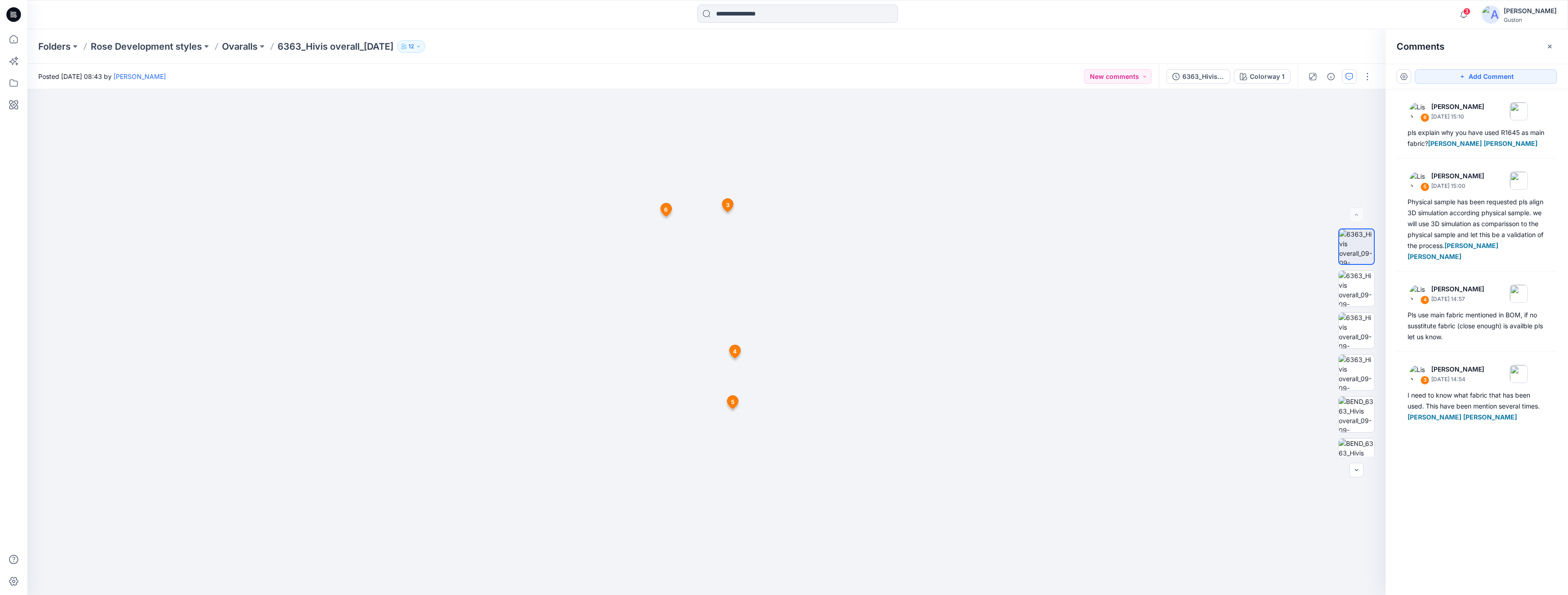
click at [1464, 13] on span "3" at bounding box center [1468, 11] width 8 height 8
click at [1192, 196] on div at bounding box center [706, 341] width 1359 height 505
